Goal: Task Accomplishment & Management: Use online tool/utility

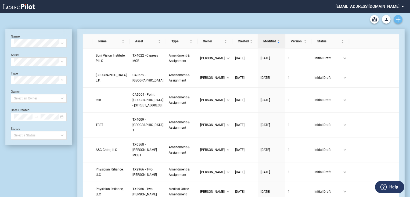
click at [398, 16] on link "Create new document" at bounding box center [398, 19] width 9 height 9
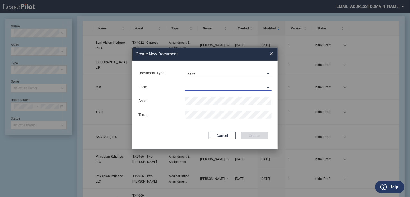
click at [200, 85] on md-select "Medical Office Lease Scottsdale Lease Louisville Lease 1370 Medical Place Lease…" at bounding box center [228, 87] width 87 height 8
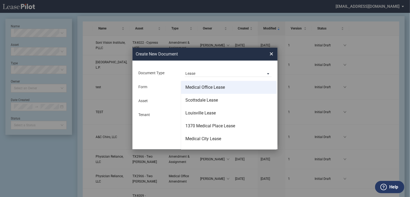
click at [200, 91] on md-option "Medical Office Lease" at bounding box center [228, 87] width 95 height 13
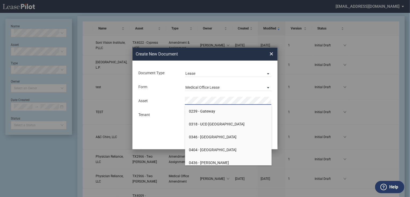
click at [200, 91] on md-input-container "Form Medical Office Lease" at bounding box center [205, 86] width 134 height 9
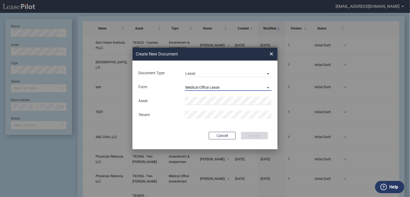
click at [201, 88] on div "Medical Office Lease" at bounding box center [202, 87] width 34 height 4
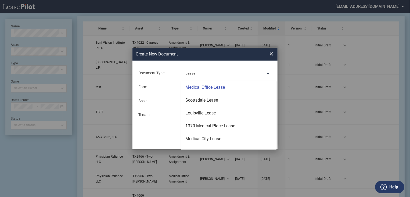
click at [201, 88] on div "Medical Office Lease" at bounding box center [204, 88] width 39 height 6
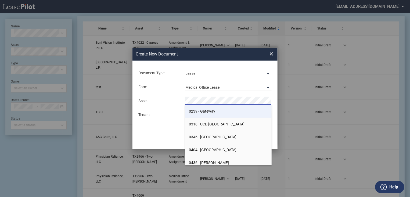
click at [197, 110] on span "0239 - Gateway" at bounding box center [202, 111] width 26 height 4
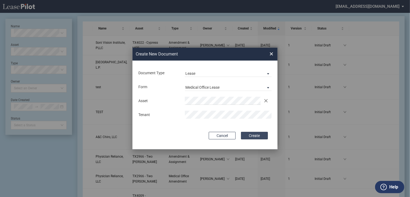
click at [250, 136] on button "Create" at bounding box center [254, 136] width 27 height 8
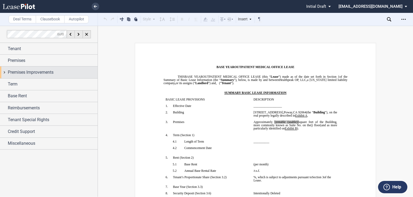
click at [28, 72] on span "Premises Improvements" at bounding box center [31, 72] width 46 height 6
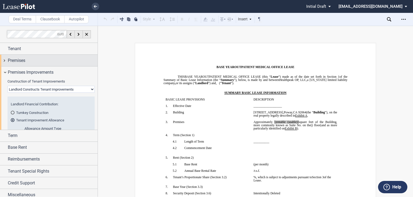
click at [29, 63] on div "Premises" at bounding box center [53, 60] width 90 height 6
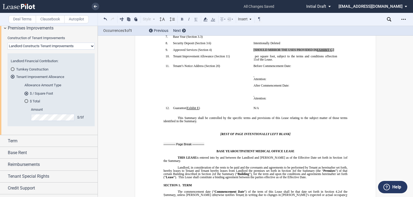
scroll to position [129, 0]
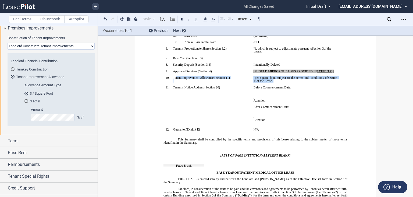
drag, startPoint x: 175, startPoint y: 106, endPoint x: 287, endPoint y: 111, distance: 112.9
click at [287, 86] on tr "!!SET_LEVEL_0!! !!SBL_LEVEL_1!! 10. Tenant Improvement Allowance ( ﻿ Section 11…" at bounding box center [251, 81] width 176 height 10
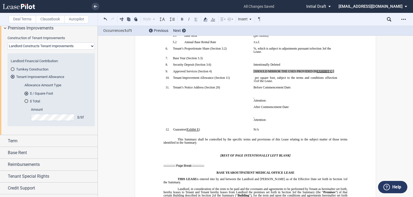
click at [203, 83] on p "﻿" at bounding box center [210, 81] width 77 height 3
click at [52, 98] on md-radio-group "$ / Square Foot $ Total" at bounding box center [56, 97] width 64 height 12
click at [251, 128] on td "Before Commencement Date: ﻿ ﻿ ﻿ ﻿ ﻿ , ﻿ ﻿ ﻿ ﻿ Attention: ﻿ ﻿ ﻿ After Commenceme…" at bounding box center [295, 107] width 88 height 42
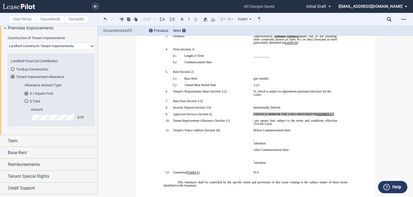
scroll to position [150, 0]
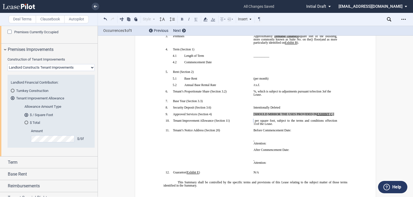
click at [51, 64] on select "Landlord Constructs Tenant Improvements Tenant Constructs Tenant Improvements "…" at bounding box center [51, 67] width 87 height 7
select select "tenant"
click at [8, 64] on select "Landlord Constructs Tenant Improvements Tenant Constructs Tenant Improvements "…" at bounding box center [51, 67] width 87 height 7
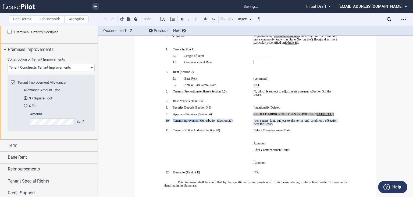
drag, startPoint x: 210, startPoint y: 147, endPoint x: 264, endPoint y: 146, distance: 53.7
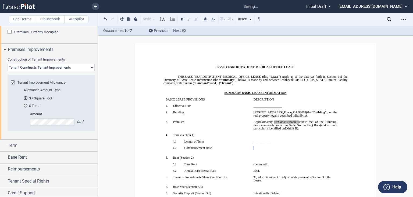
click at [183, 29] on div at bounding box center [184, 31] width 4 height 4
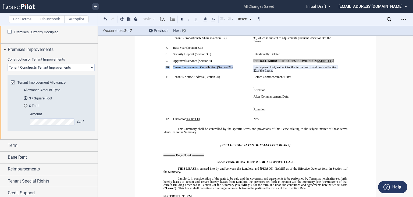
click at [183, 29] on div at bounding box center [184, 31] width 4 height 4
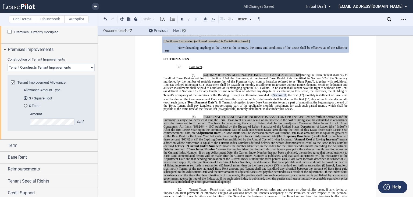
click at [183, 29] on div at bounding box center [184, 31] width 4 height 4
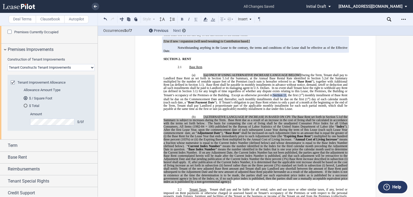
click at [183, 29] on div at bounding box center [184, 31] width 4 height 4
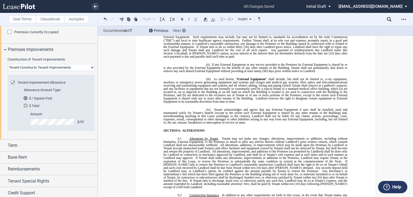
click at [183, 29] on div at bounding box center [184, 31] width 4 height 4
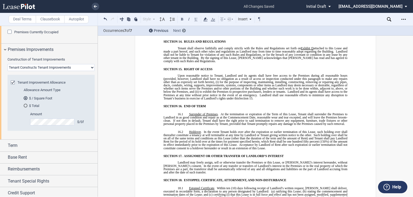
click at [183, 29] on div at bounding box center [184, 31] width 4 height 4
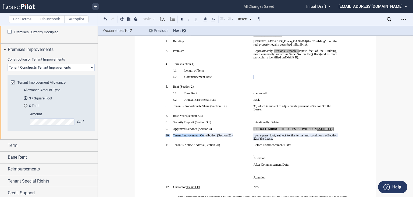
click at [152, 31] on div at bounding box center [151, 31] width 4 height 4
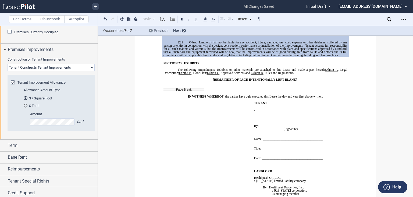
click at [152, 31] on div at bounding box center [151, 31] width 4 height 4
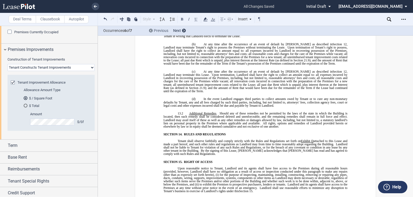
click at [152, 31] on div at bounding box center [151, 31] width 4 height 4
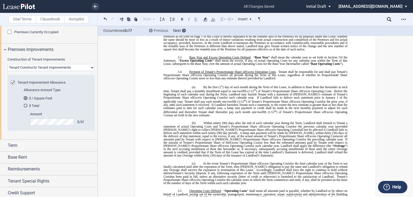
scroll to position [406, 0]
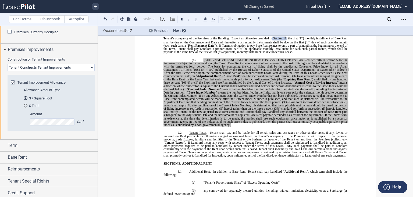
click at [152, 31] on div at bounding box center [151, 31] width 4 height 4
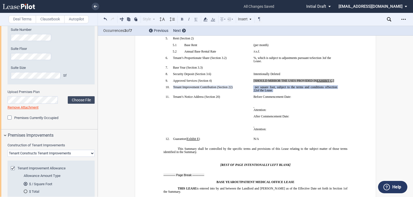
scroll to position [164, 0]
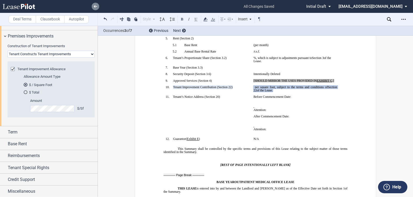
click at [98, 6] on link at bounding box center [96, 7] width 8 height 8
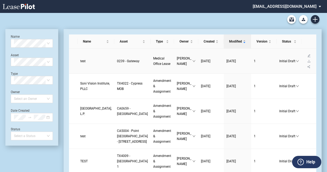
click at [83, 59] on span "test" at bounding box center [82, 61] width 5 height 4
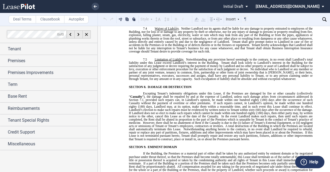
scroll to position [2163, 0]
drag, startPoint x: 153, startPoint y: 119, endPoint x: 185, endPoint y: 102, distance: 36.4
